Goal: Task Accomplishment & Management: Manage account settings

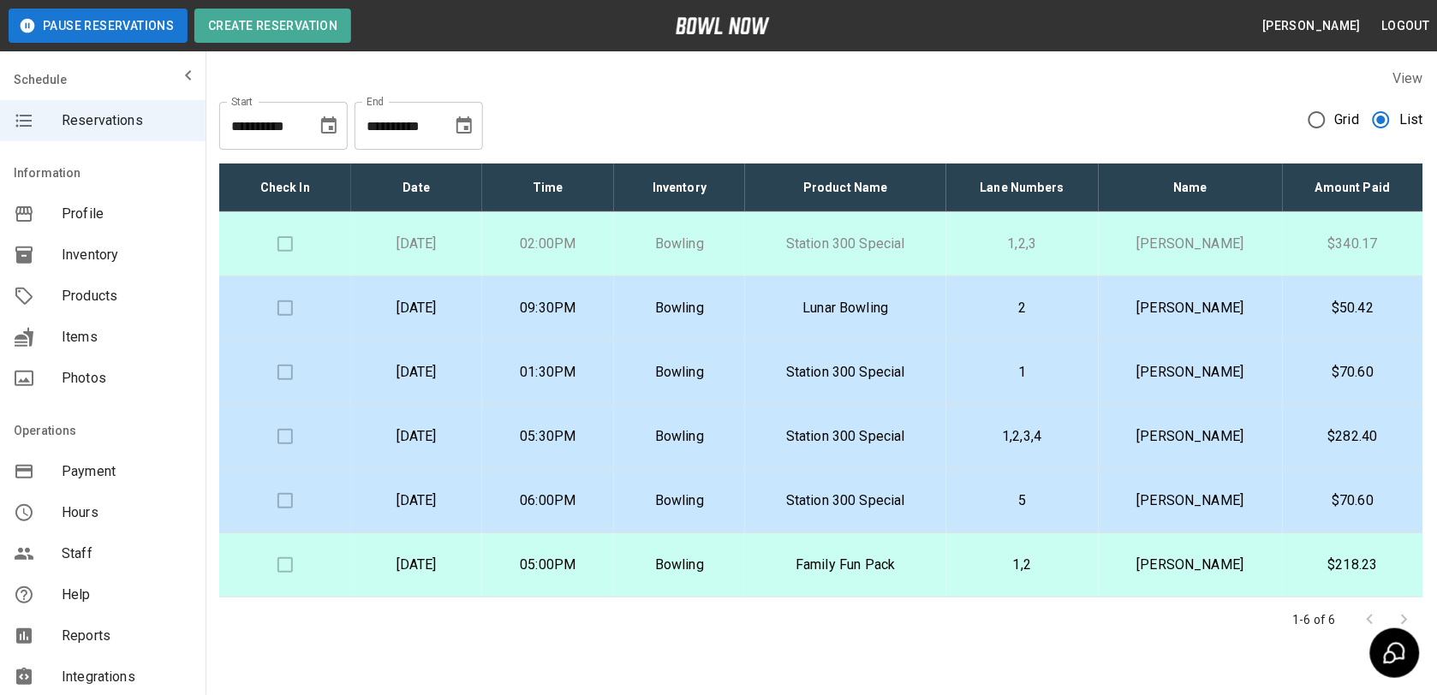
click at [735, 232] on td "Bowling" at bounding box center [680, 244] width 132 height 64
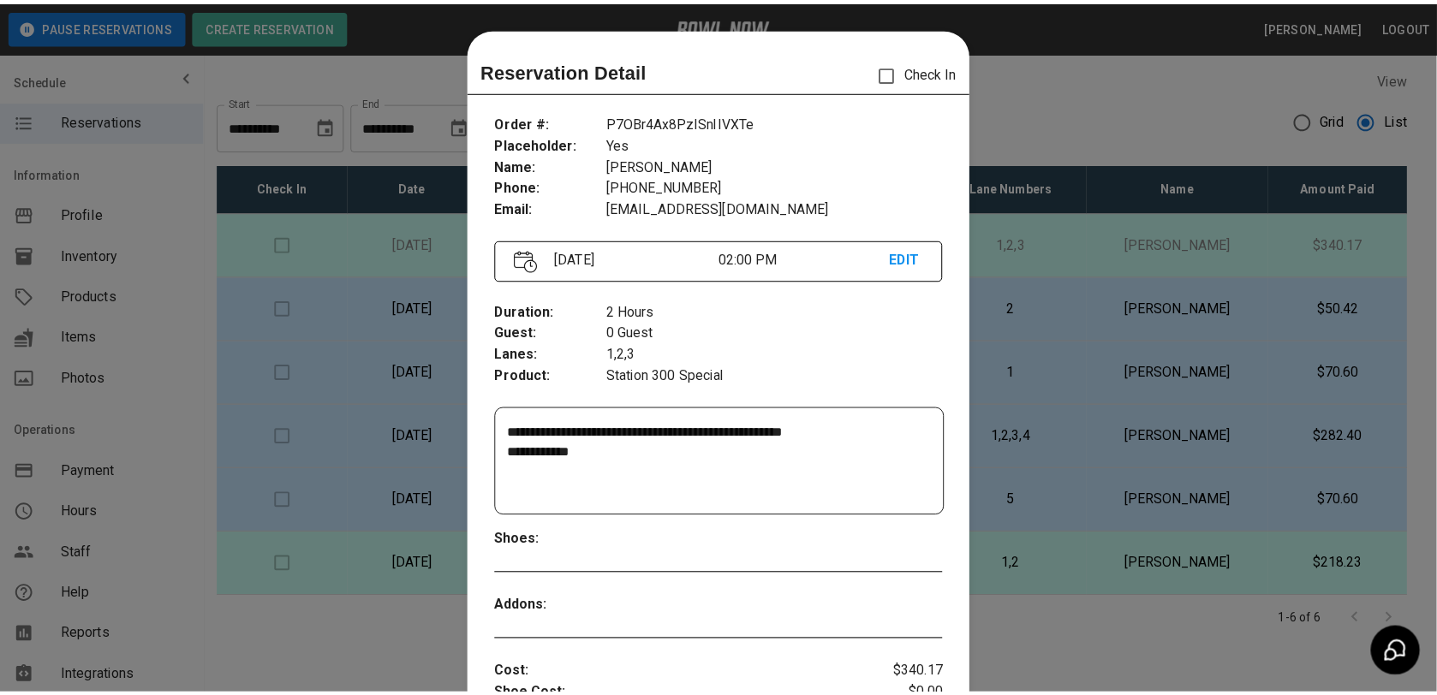
scroll to position [27, 0]
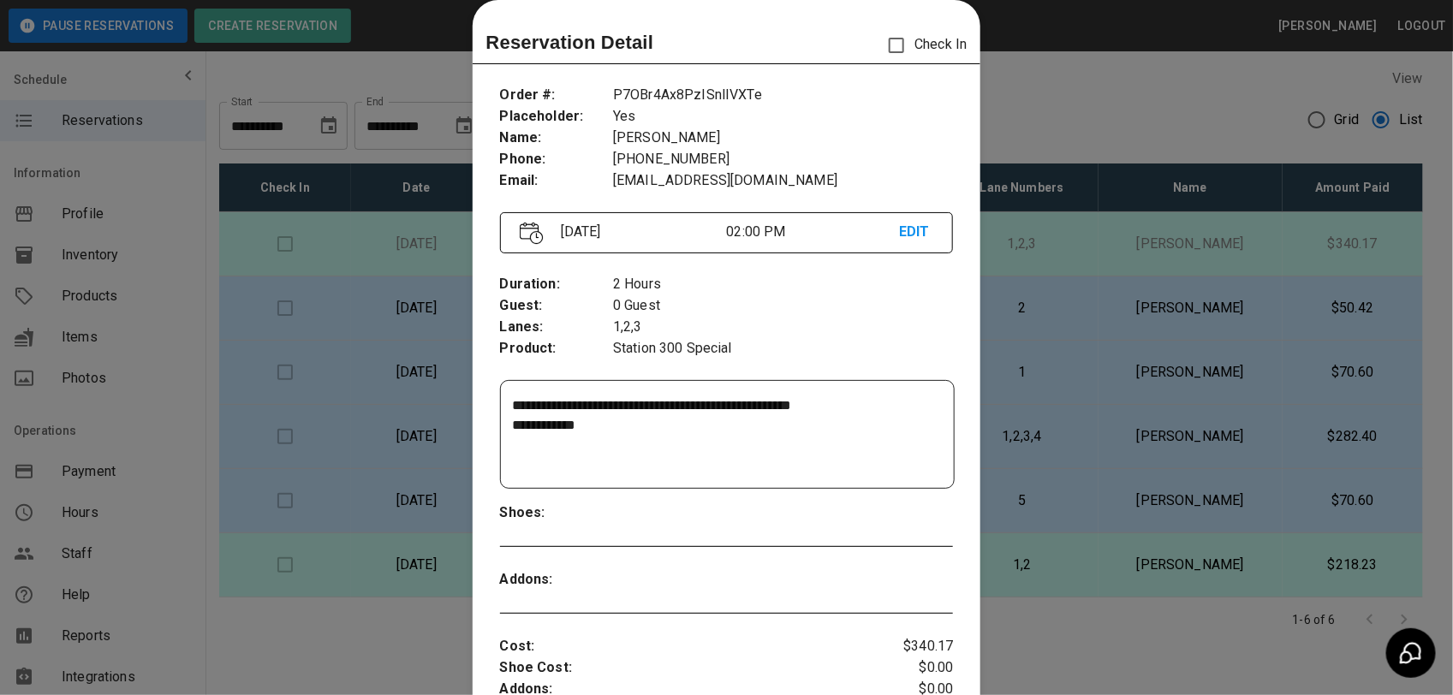
click at [1109, 64] on div at bounding box center [726, 347] width 1453 height 695
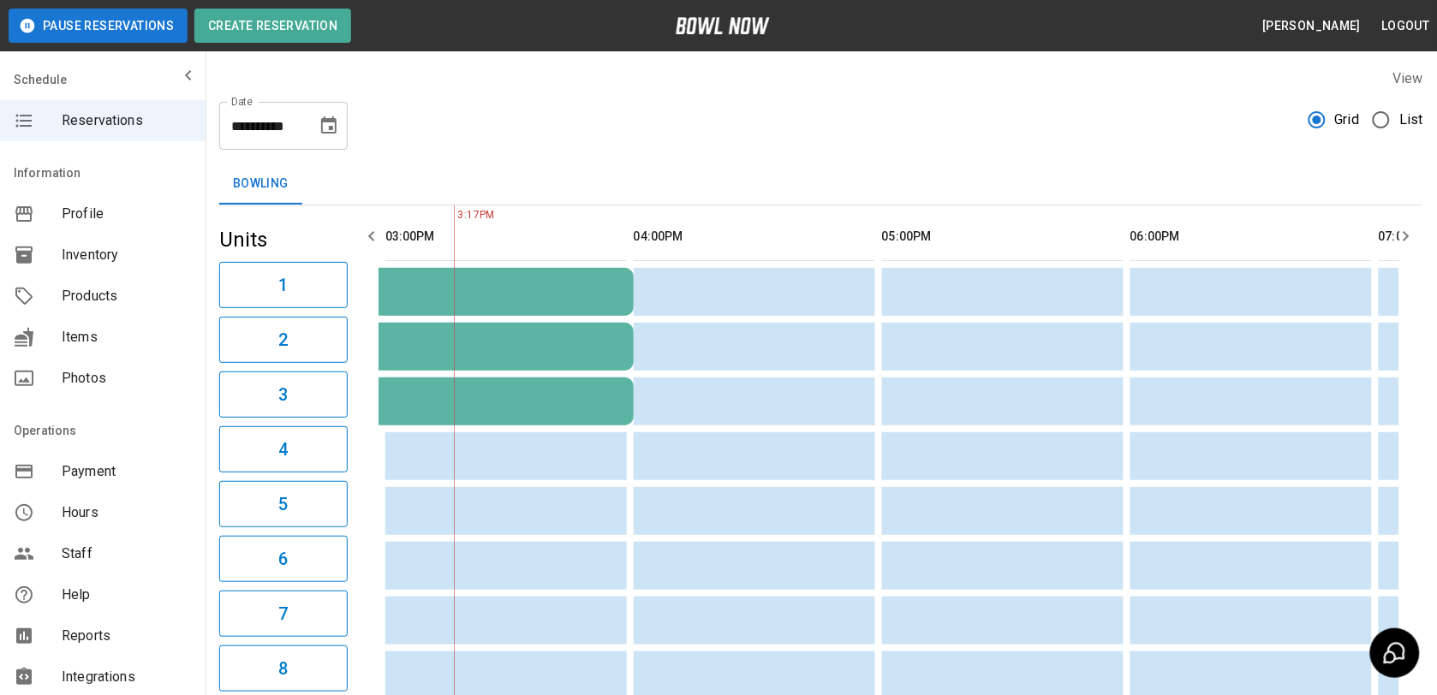
click at [1397, 120] on label "List" at bounding box center [1393, 120] width 60 height 36
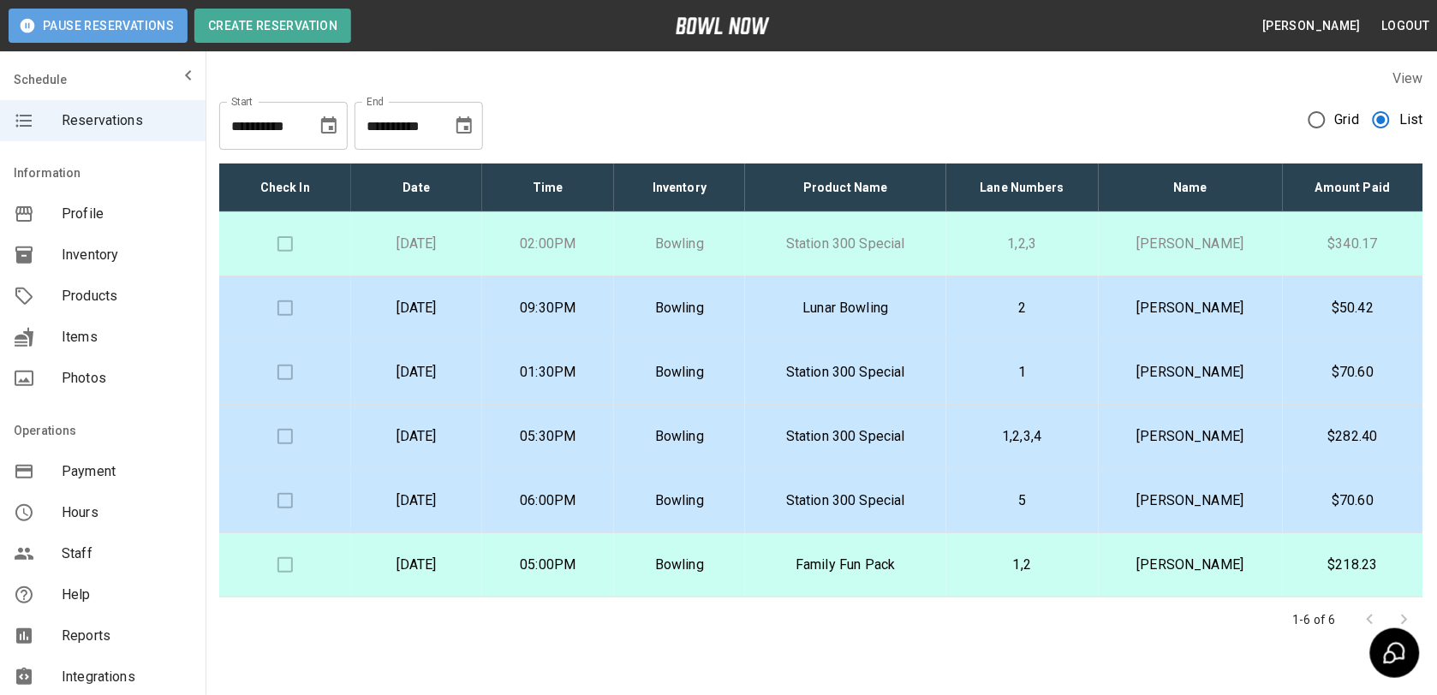
click at [109, 31] on button "Pause Reservations" at bounding box center [98, 26] width 179 height 34
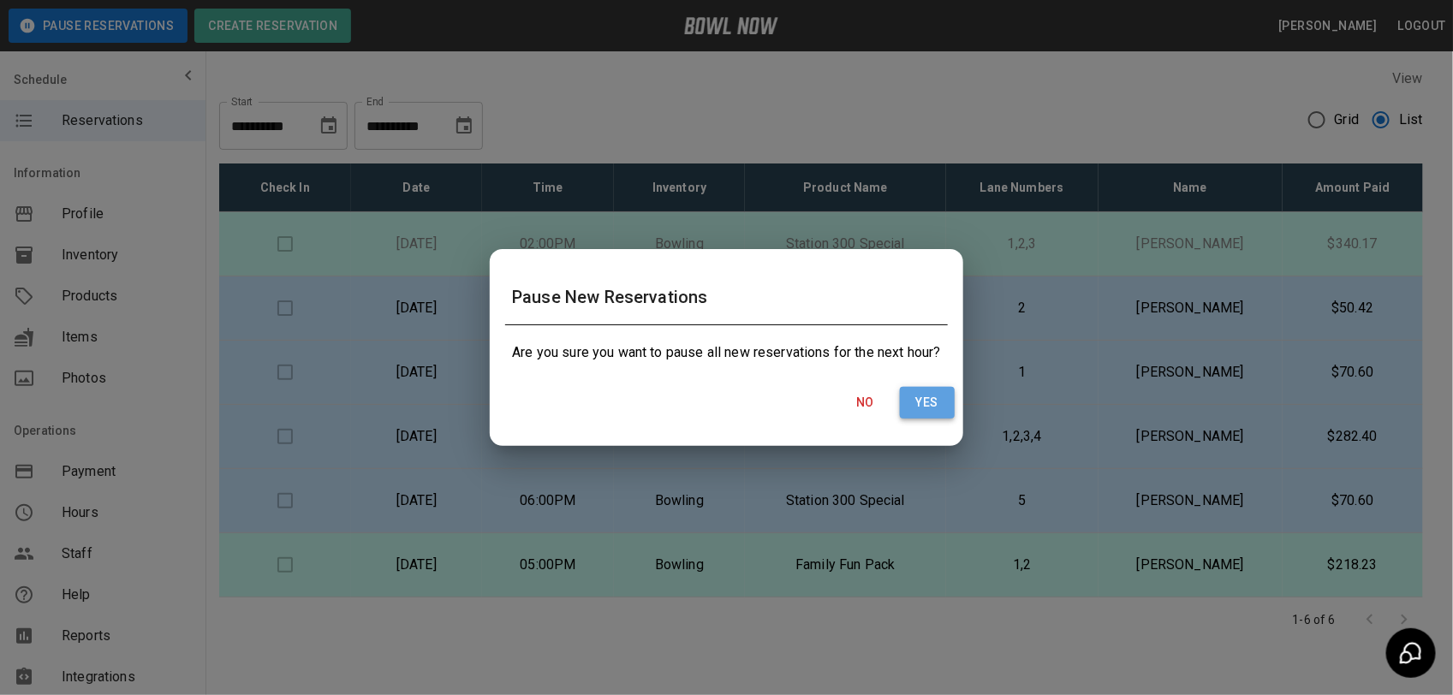
click at [938, 399] on button "Yes" at bounding box center [927, 403] width 55 height 32
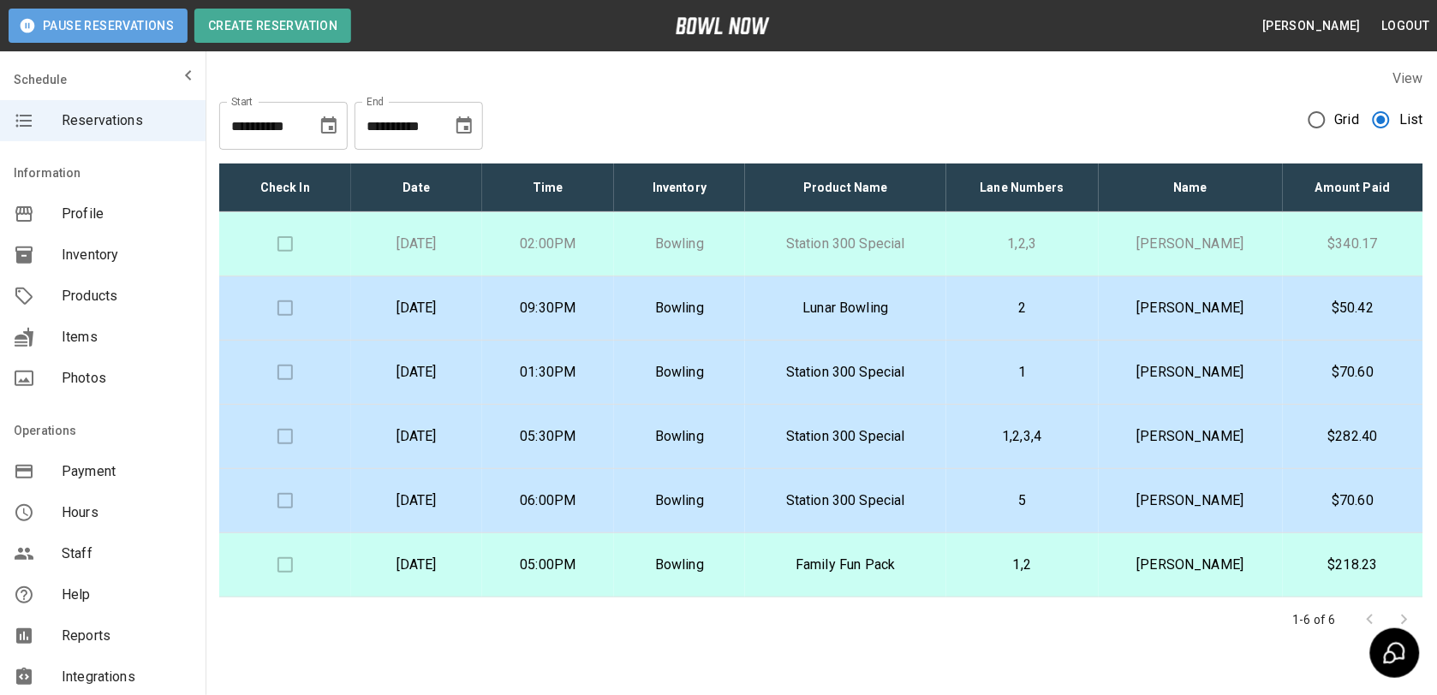
click at [148, 30] on button "Pause Reservations" at bounding box center [98, 26] width 179 height 34
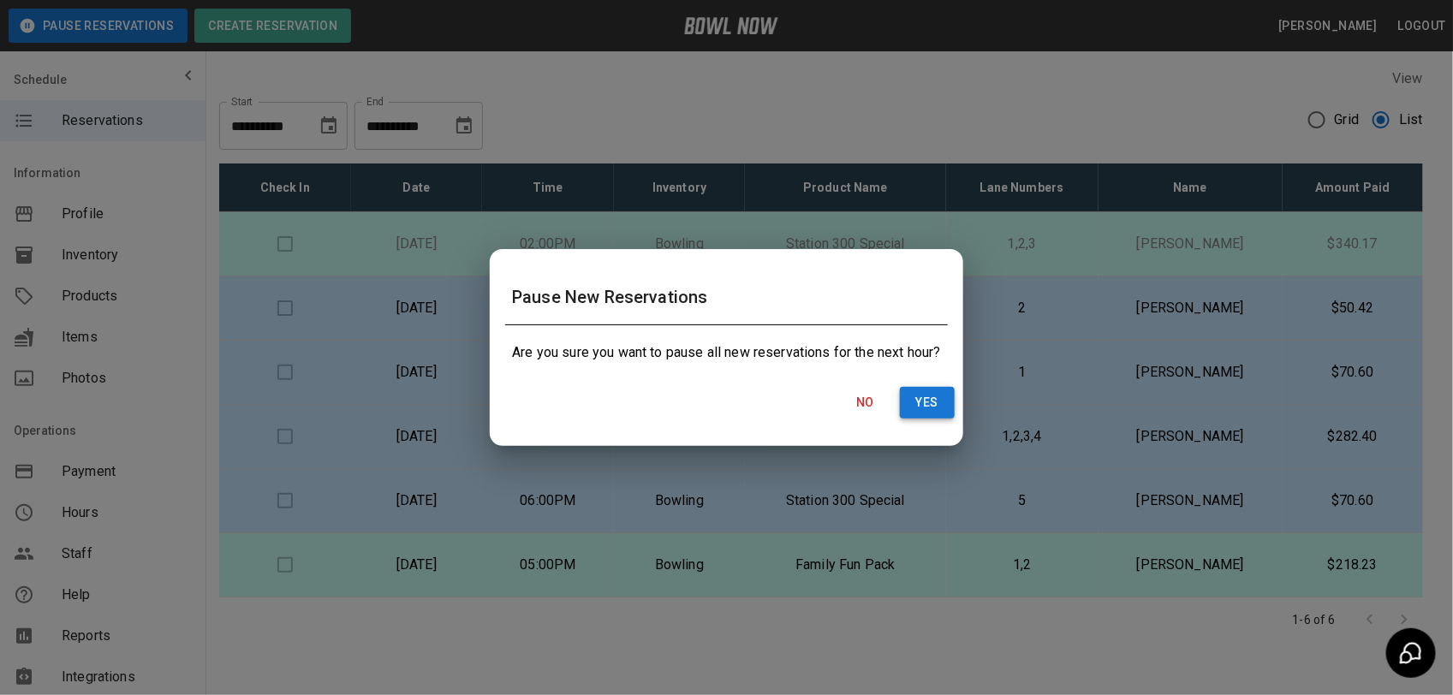
click at [927, 403] on button "Yes" at bounding box center [927, 403] width 55 height 32
